Goal: Obtain resource: Download file/media

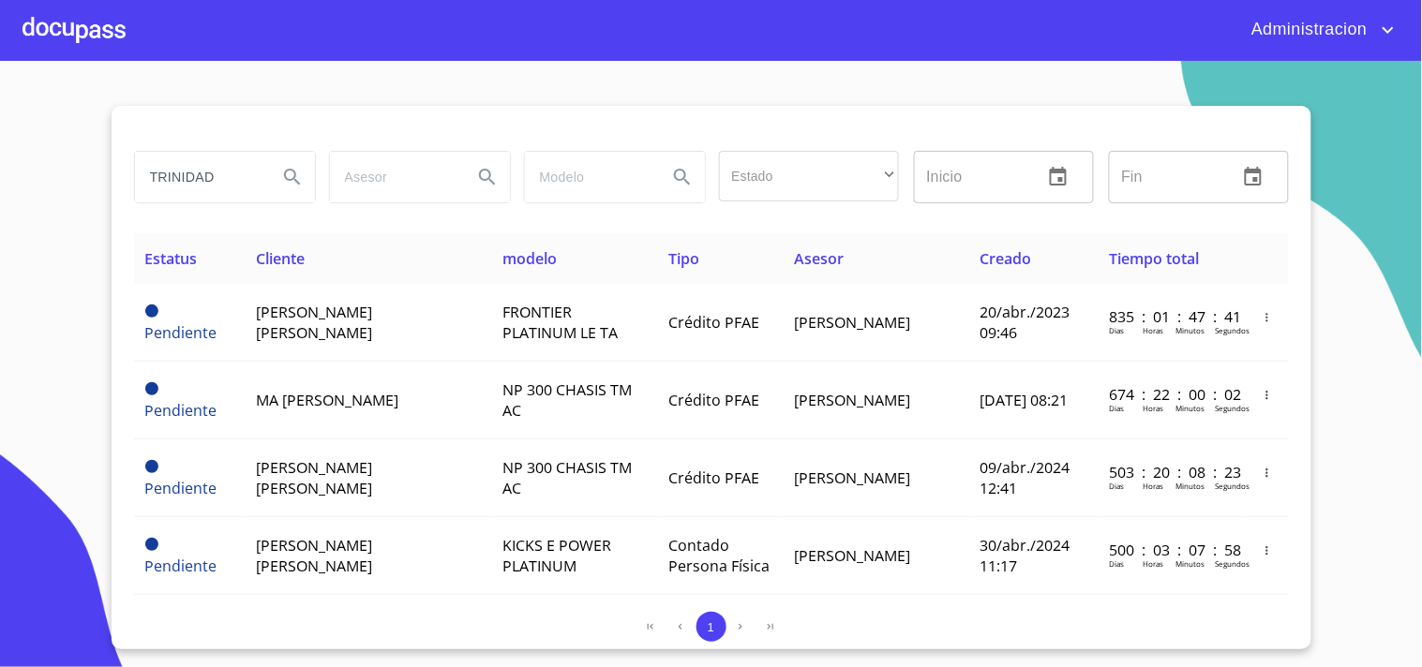
drag, startPoint x: 0, startPoint y: 165, endPoint x: 1, endPoint y: 153, distance: 12.2
click at [0, 154] on section "TRINIDAD Estado ​ ​ Inicio ​ Fin ​ Estatus Cliente modelo Tipo Asesor Creado Ti…" at bounding box center [711, 364] width 1422 height 607
type input "[PERSON_NAME]"
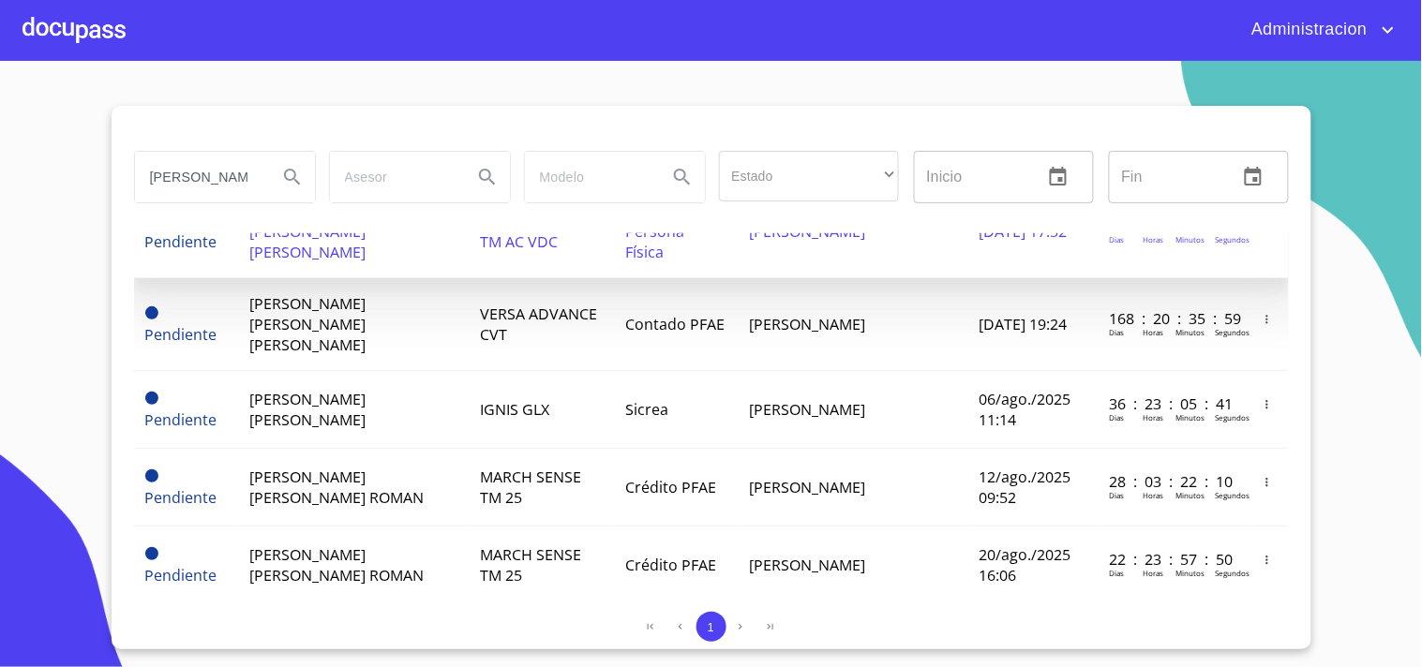
scroll to position [650, 0]
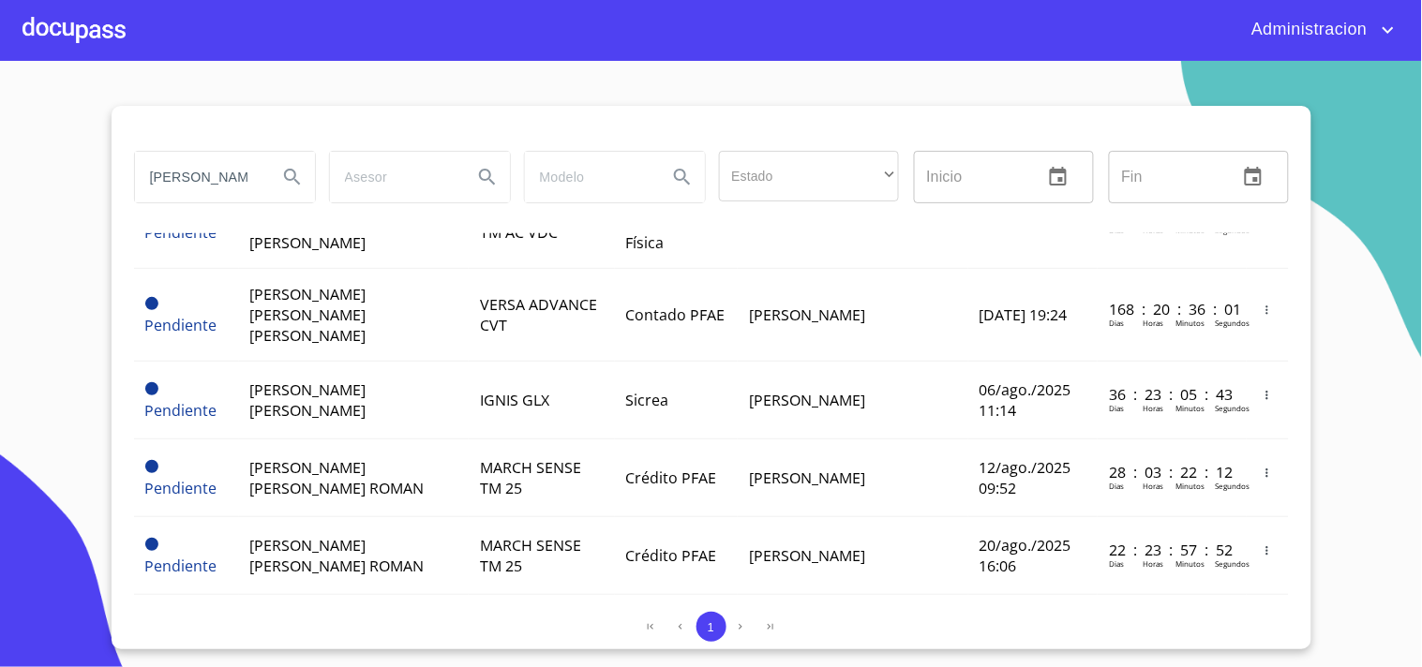
drag, startPoint x: 167, startPoint y: 172, endPoint x: 0, endPoint y: 147, distance: 168.8
click at [0, 155] on section "[PERSON_NAME] Estado ​ ​ Inicio ​ Fin ​ Estatus Cliente modelo Tipo Asesor Crea…" at bounding box center [711, 364] width 1422 height 607
type input "[PERSON_NAME]"
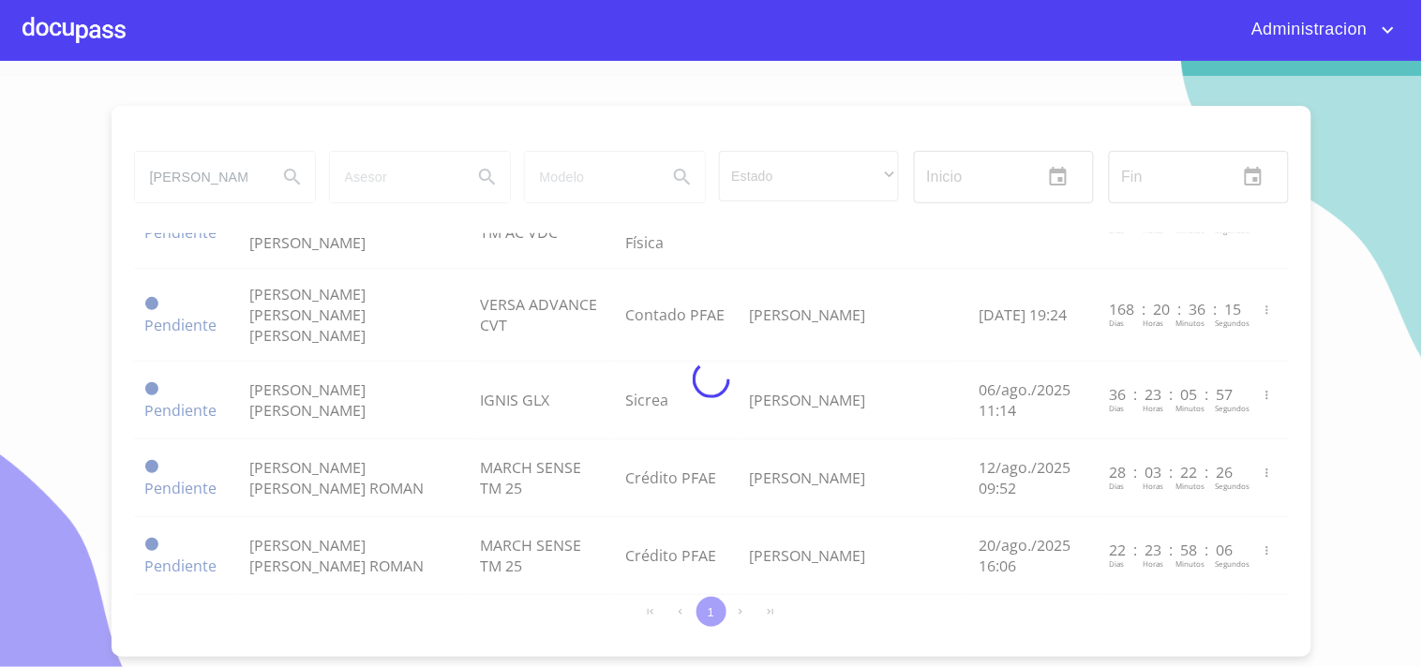
scroll to position [0, 0]
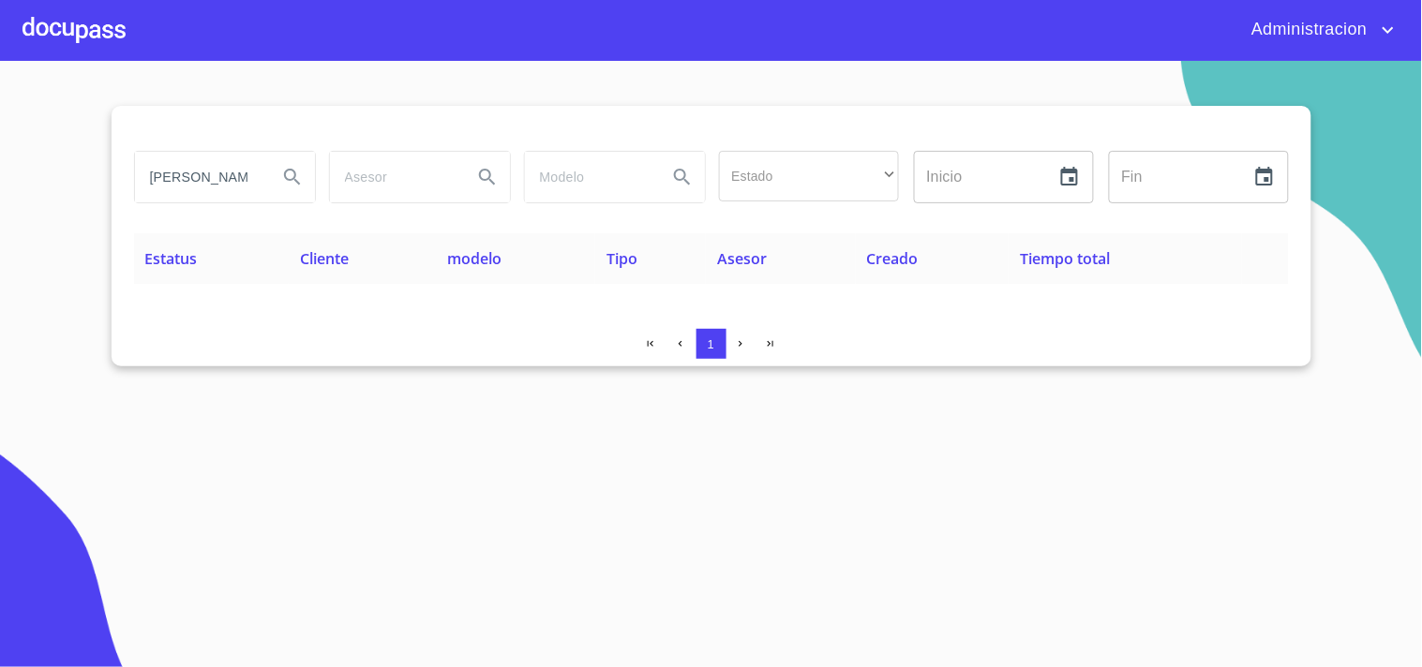
click at [292, 159] on button "Search" at bounding box center [292, 177] width 45 height 45
click at [240, 164] on input "[PERSON_NAME]" at bounding box center [198, 177] width 127 height 51
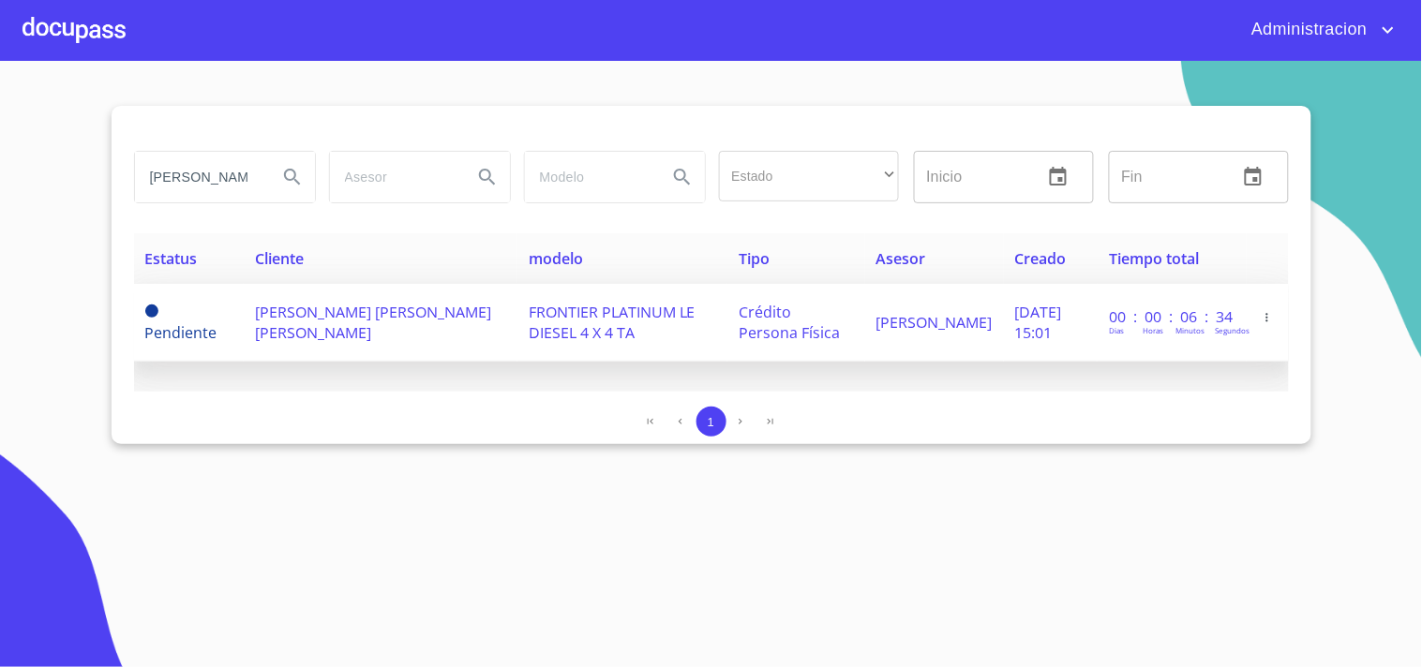
click at [547, 320] on span "FRONTIER PLATINUM LE DIESEL 4 X 4 TA" at bounding box center [612, 322] width 167 height 41
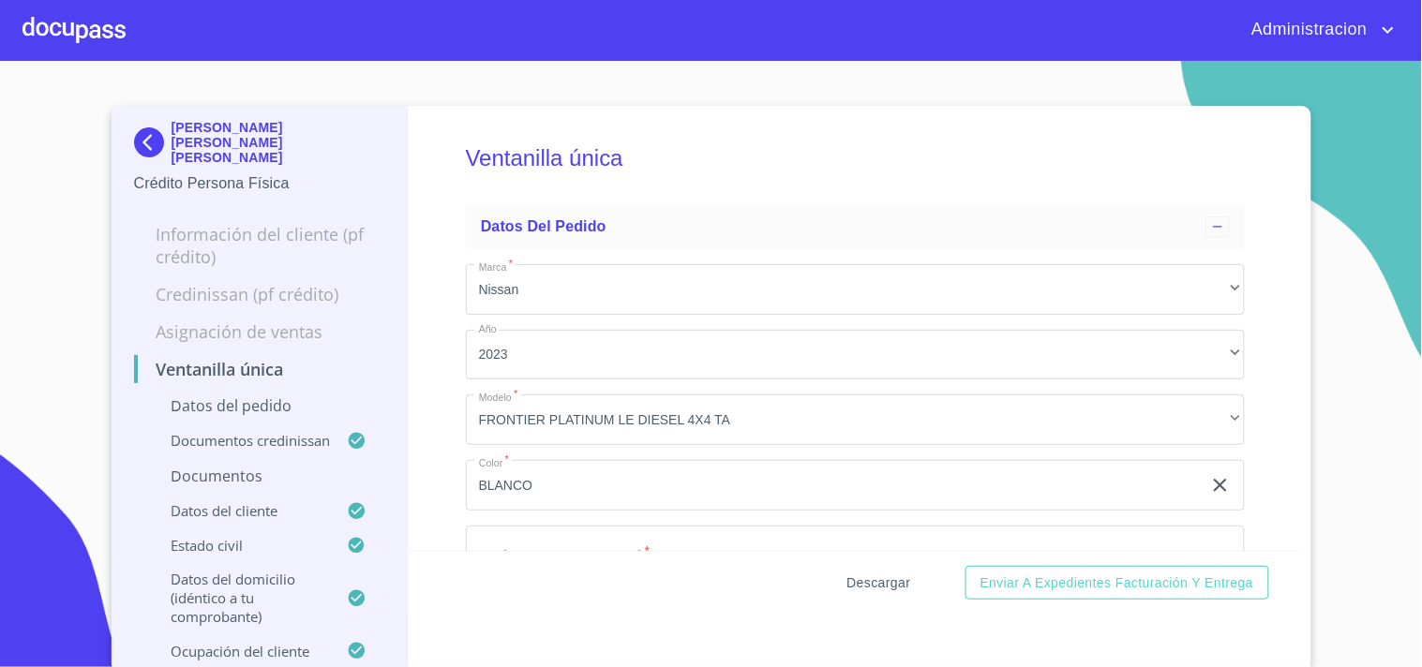
click at [858, 587] on span "Descargar" at bounding box center [879, 583] width 64 height 23
